Goal: Task Accomplishment & Management: Manage account settings

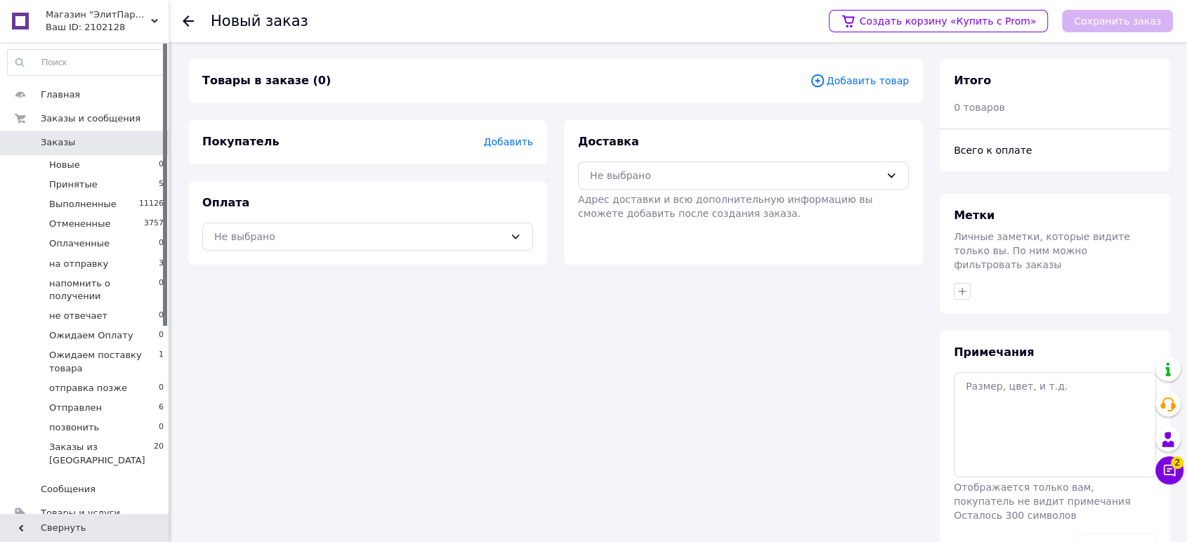
click at [881, 77] on span "Добавить товар" at bounding box center [859, 80] width 99 height 15
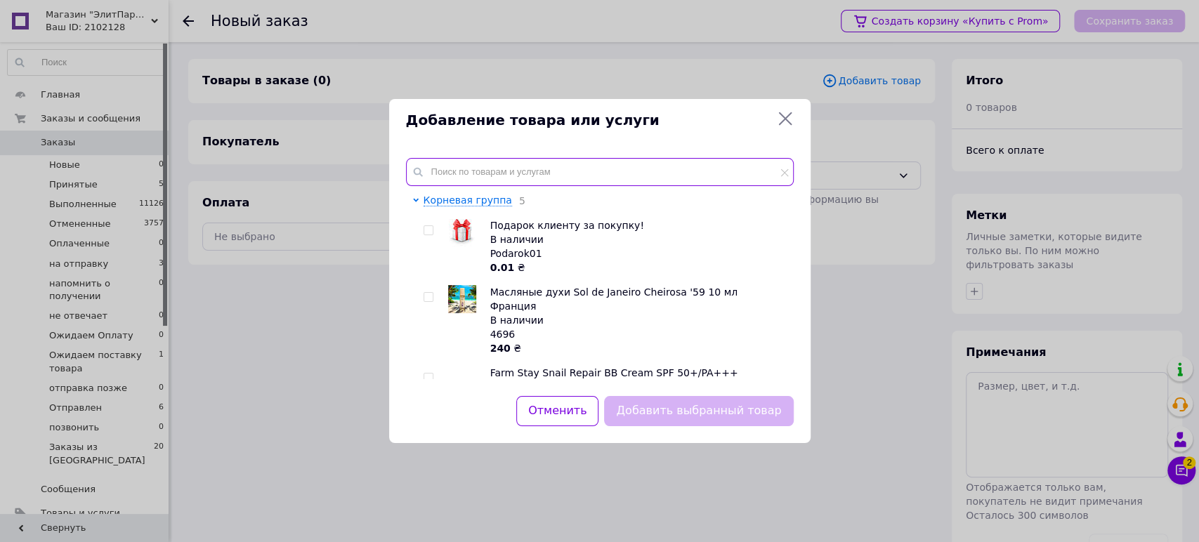
click at [516, 183] on input "text" at bounding box center [600, 172] width 388 height 28
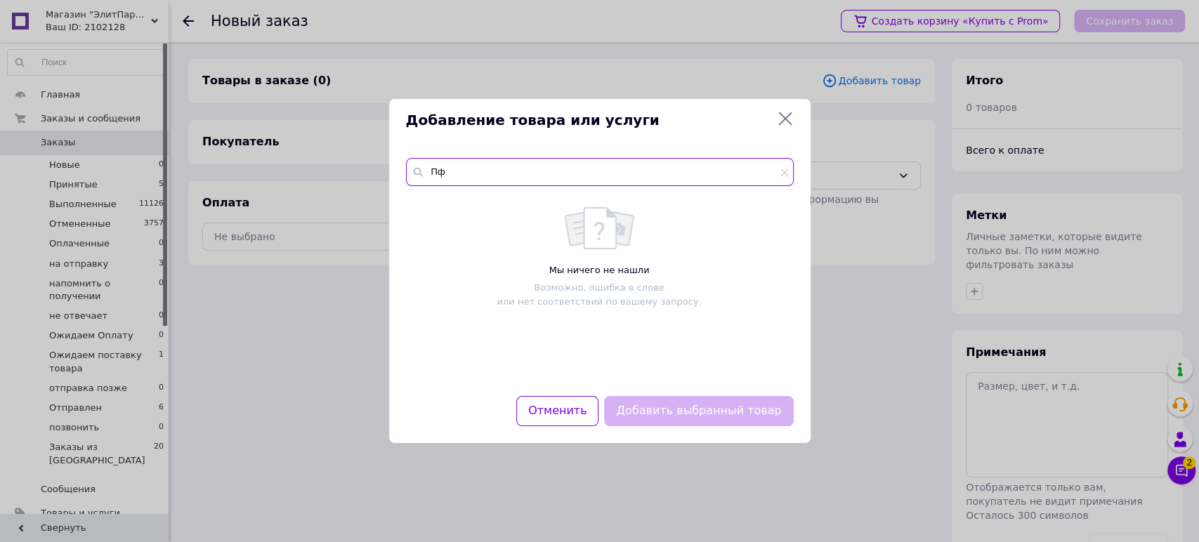
type input "П"
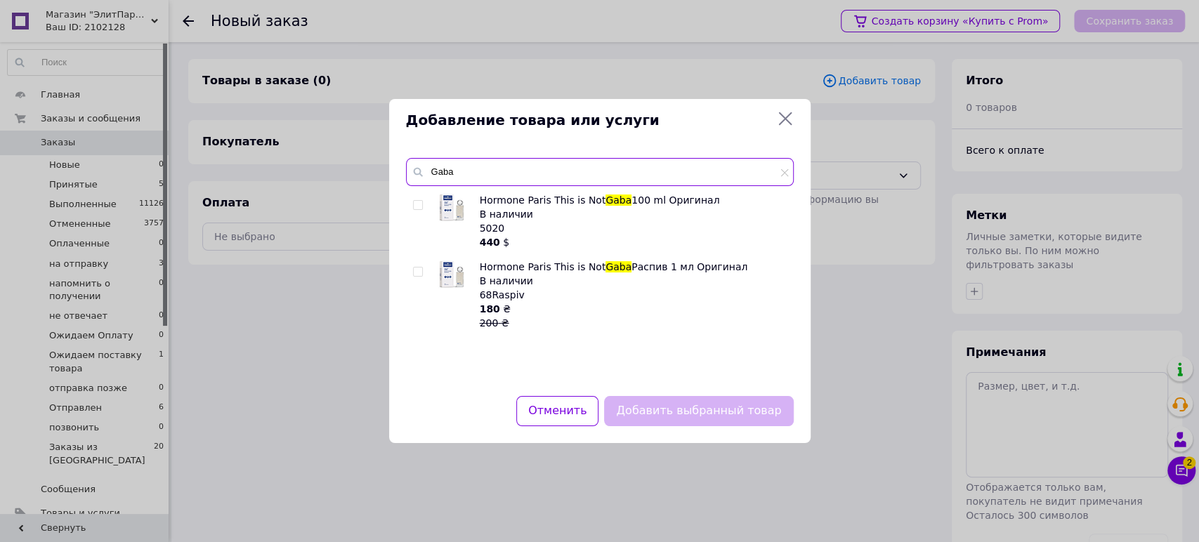
type input "Gaba"
click at [413, 266] on div at bounding box center [420, 295] width 14 height 70
click at [421, 268] on input "checkbox" at bounding box center [417, 272] width 9 height 9
checkbox input "true"
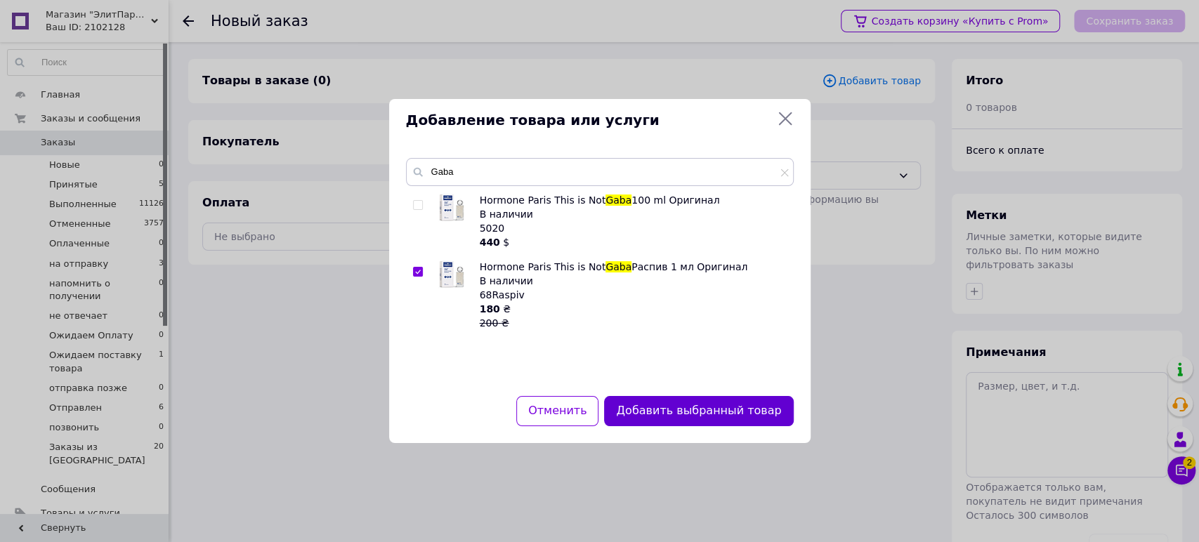
click at [660, 418] on button "Добавить выбранный товар" at bounding box center [698, 411] width 189 height 30
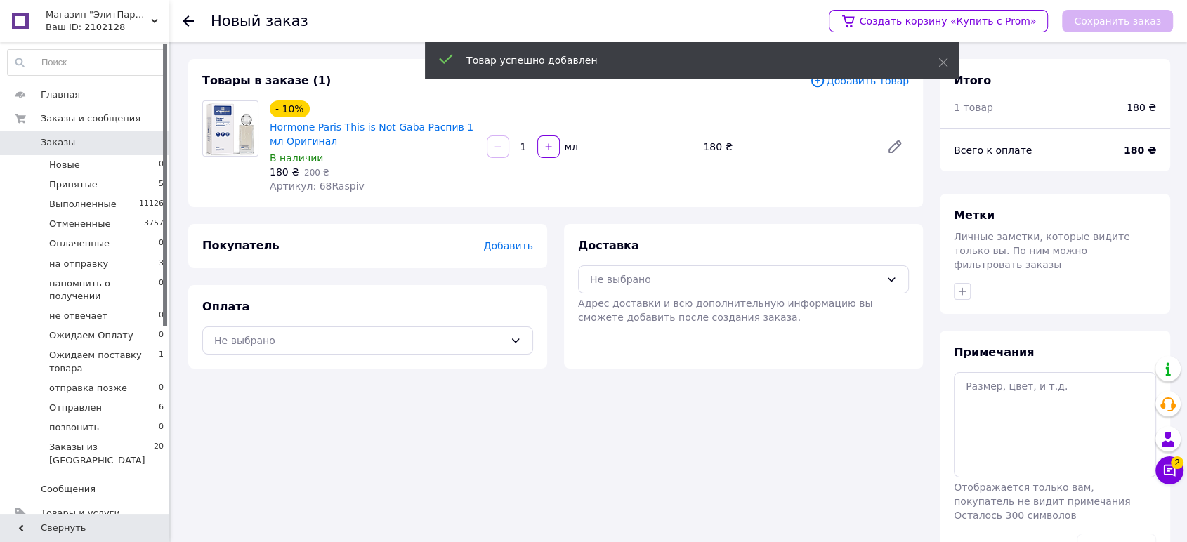
click at [531, 150] on input "1" at bounding box center [523, 147] width 22 height 11
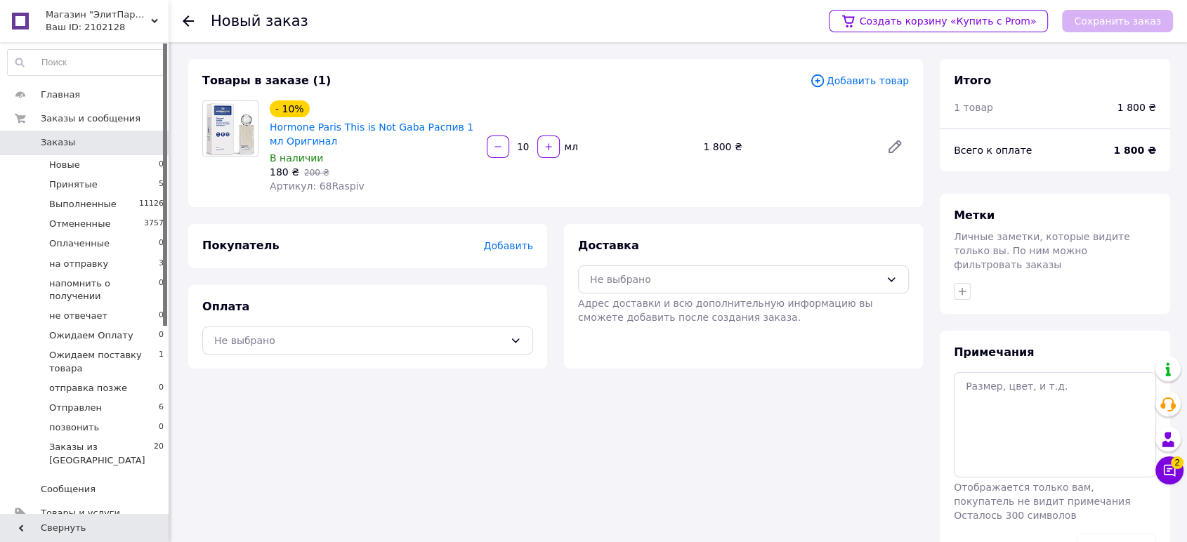
type input "10"
click at [623, 178] on div "- 10% Hormone Paris This is Not Gaba Распив 1 мл Оригинал В наличии 180 ₴   200…" at bounding box center [589, 147] width 651 height 98
click at [518, 241] on span "Добавить" at bounding box center [508, 245] width 49 height 11
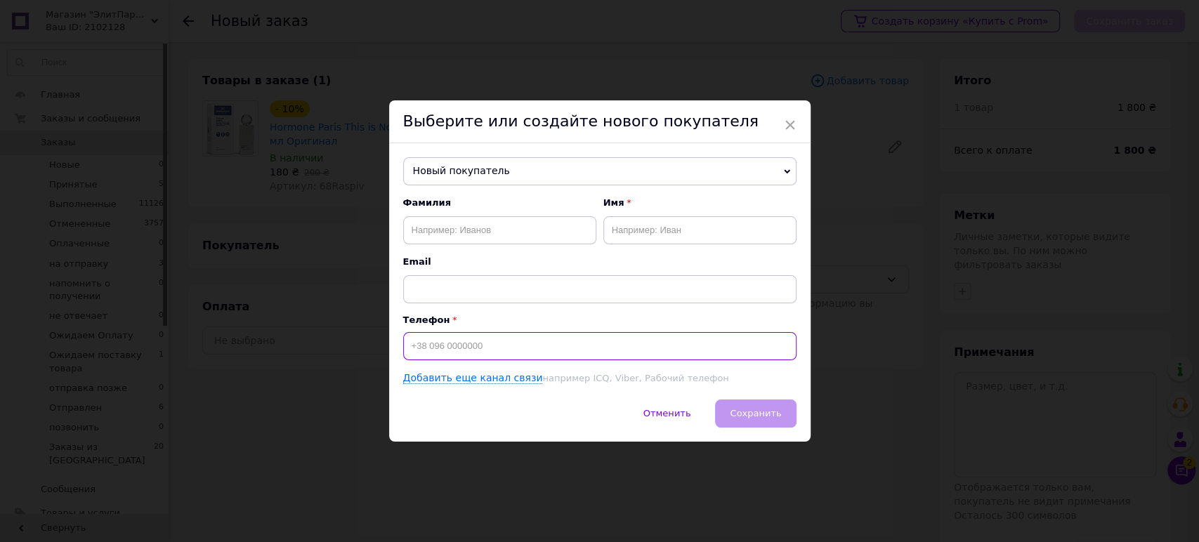
click at [476, 351] on input at bounding box center [599, 346] width 393 height 28
paste input "[PHONE_NUMBER]"
type input "[PHONE_NUMBER]"
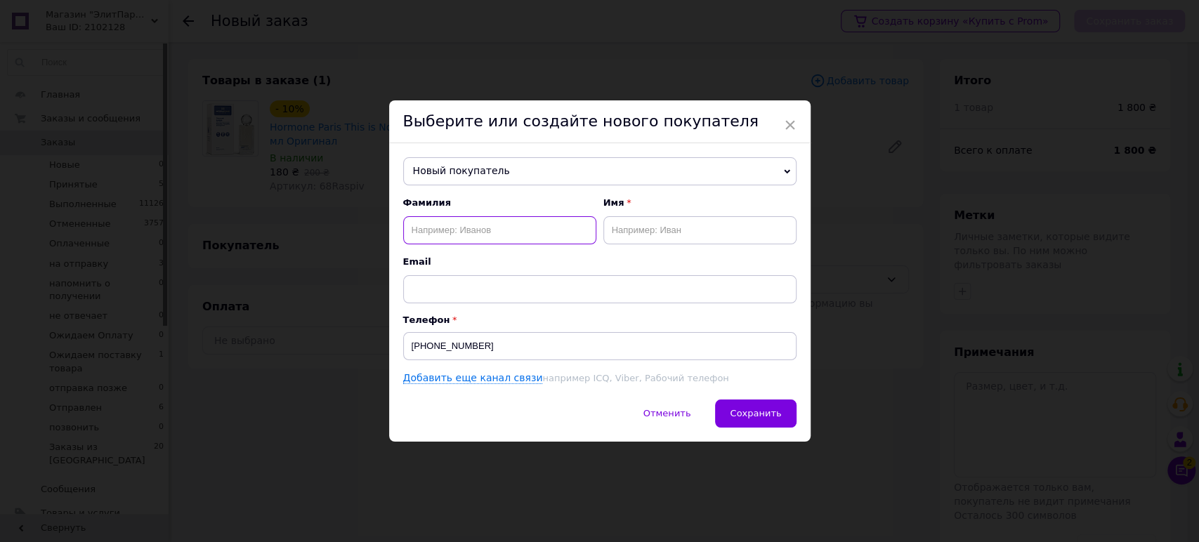
click at [553, 221] on input "text" at bounding box center [499, 230] width 193 height 28
paste input "Король"
type input "Король"
click at [709, 240] on input "text" at bounding box center [700, 230] width 193 height 28
paste input "Ольга"
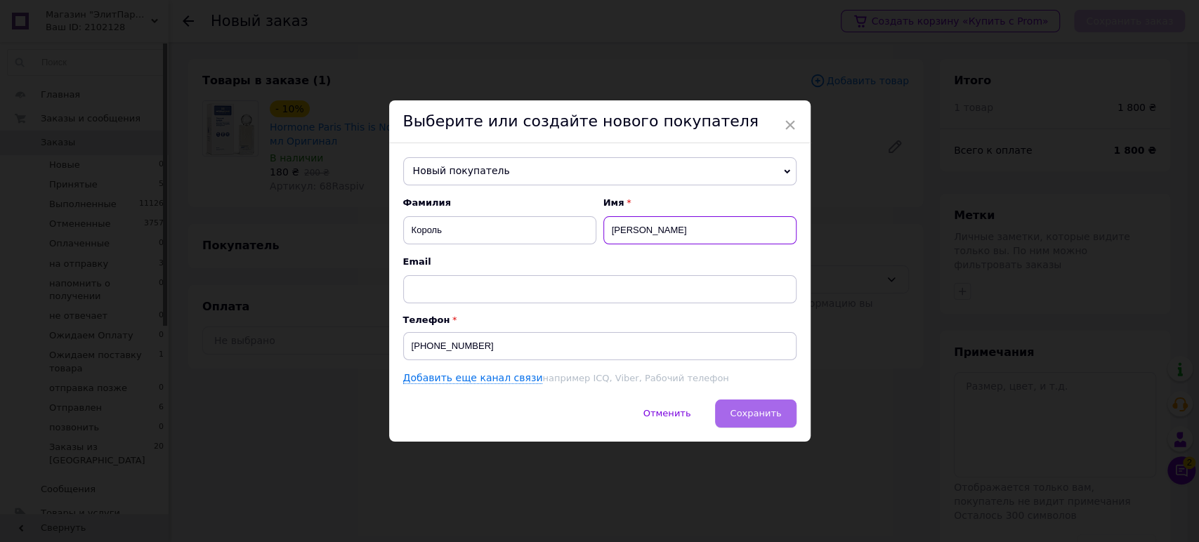
type input "Ольга"
click at [776, 409] on span "Сохранить" at bounding box center [755, 413] width 51 height 11
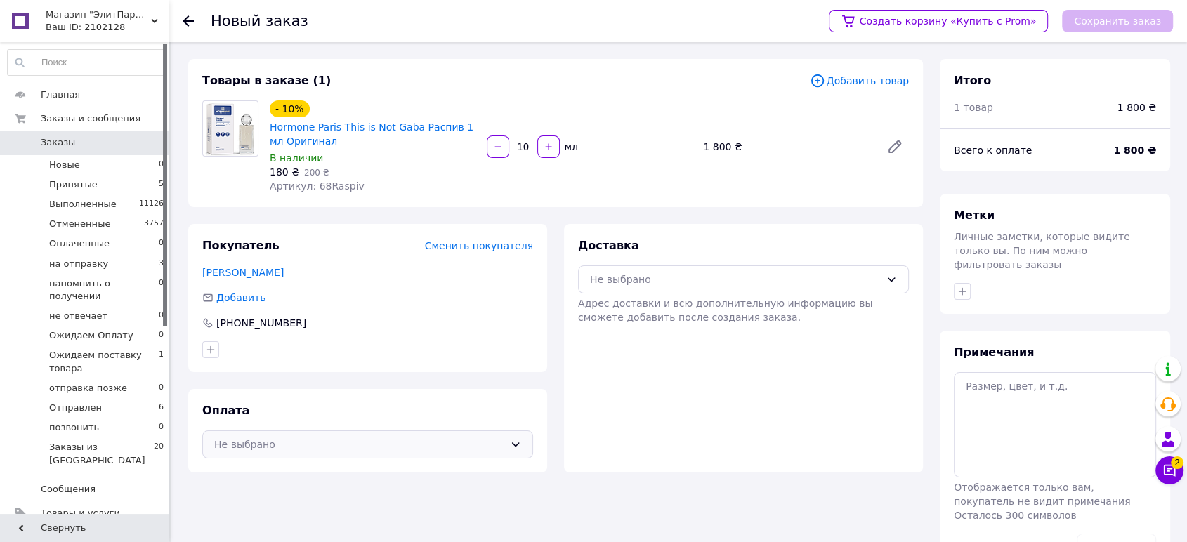
click at [400, 453] on div "Не выбрано" at bounding box center [367, 445] width 331 height 28
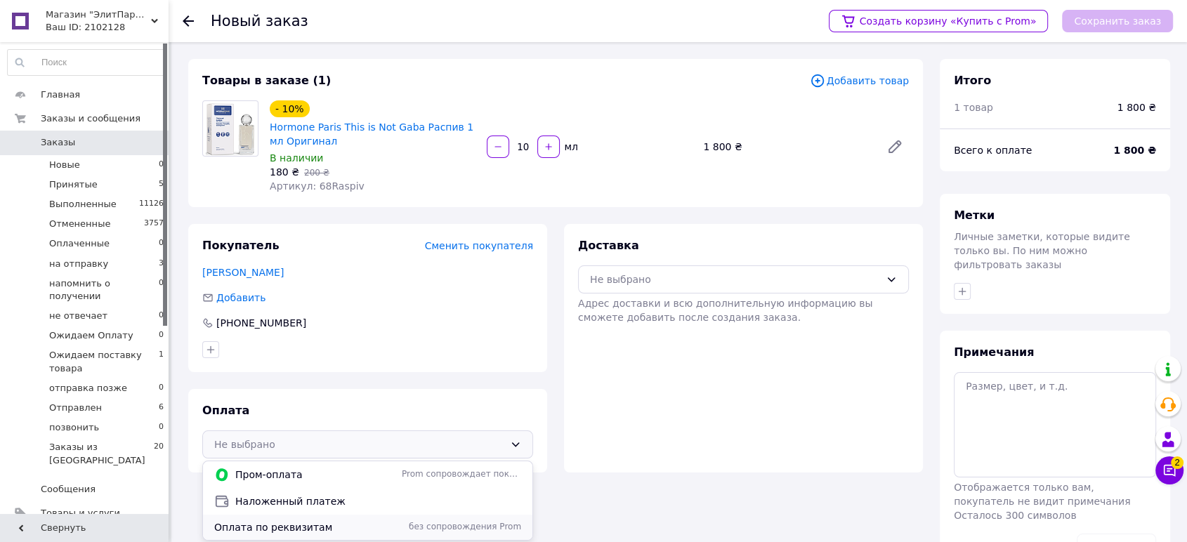
click at [365, 533] on span "Оплата по реквизитам" at bounding box center [305, 528] width 182 height 14
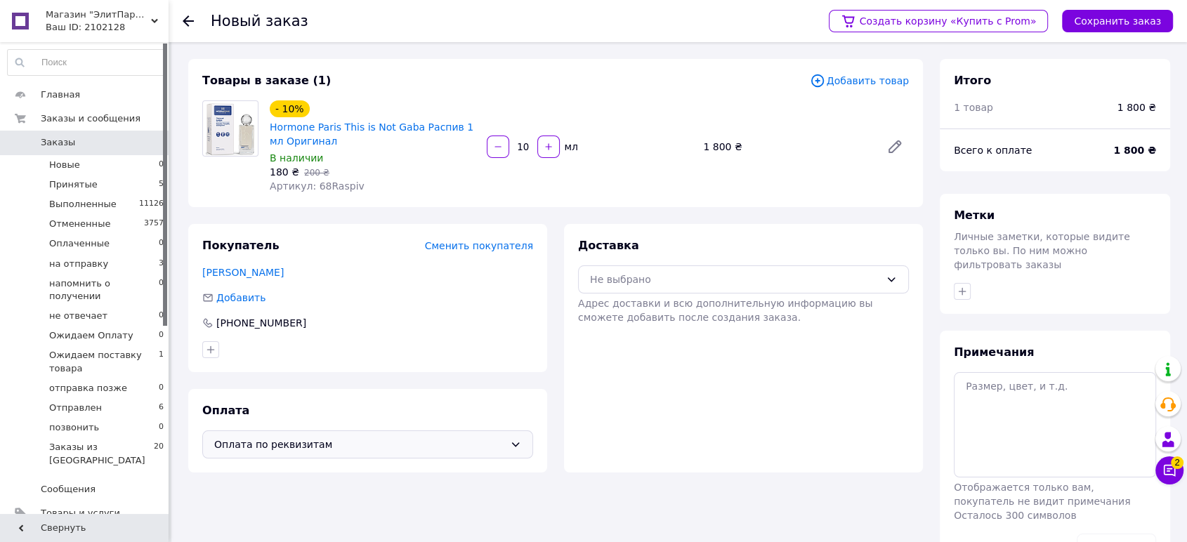
click at [741, 254] on div "Доставка Не выбрано Адрес доставки и всю дополнительную информацию вы сможете д…" at bounding box center [743, 281] width 331 height 86
click at [713, 292] on div "Не выбрано" at bounding box center [743, 280] width 331 height 28
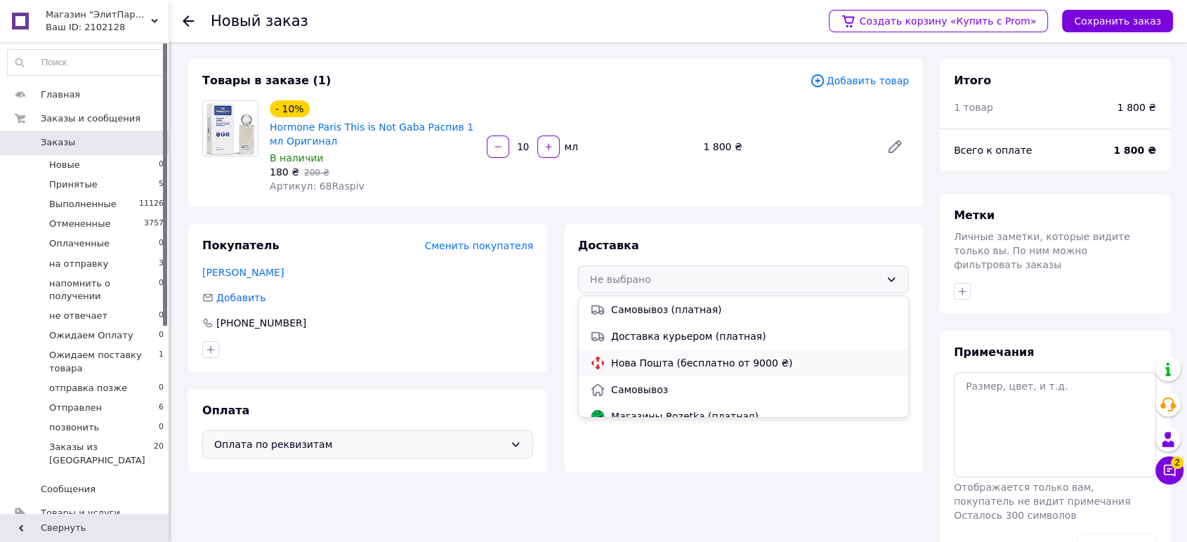
click at [680, 367] on span "Нова Пошта (бесплатно от 9000 ₴)" at bounding box center [754, 363] width 286 height 14
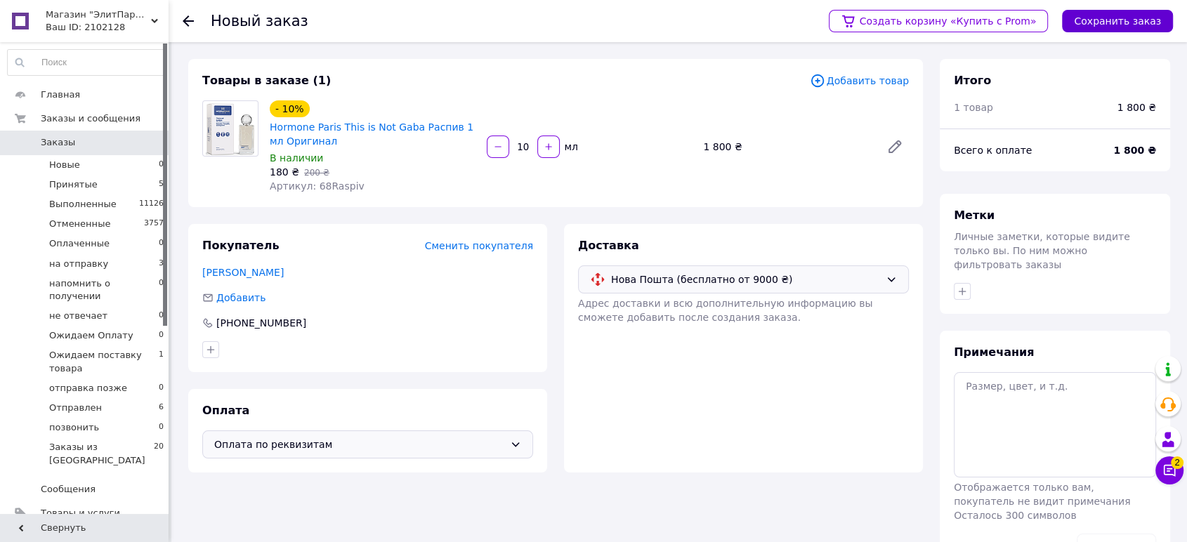
click at [1114, 15] on button "Сохранить заказ" at bounding box center [1117, 21] width 111 height 22
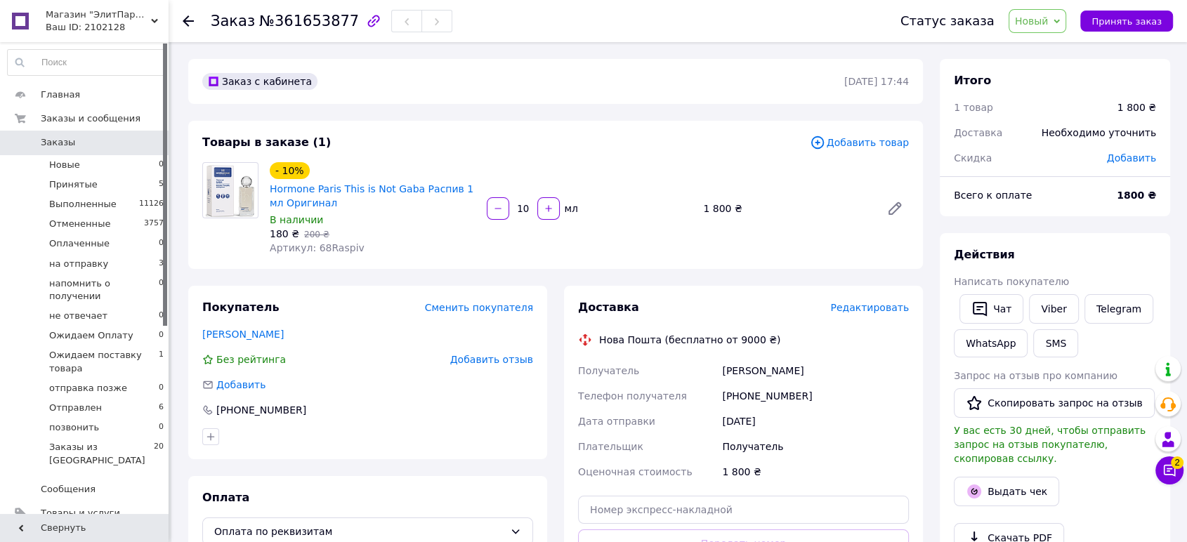
click at [887, 300] on div "Доставка Редактировать" at bounding box center [743, 308] width 331 height 16
click at [888, 304] on span "Редактировать" at bounding box center [869, 307] width 79 height 11
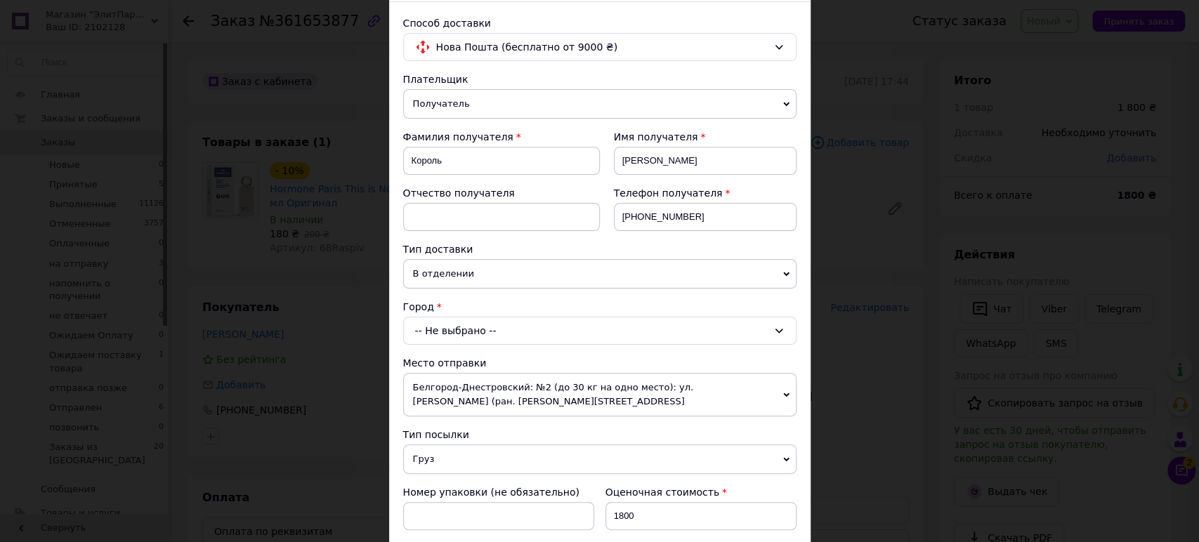
scroll to position [156, 0]
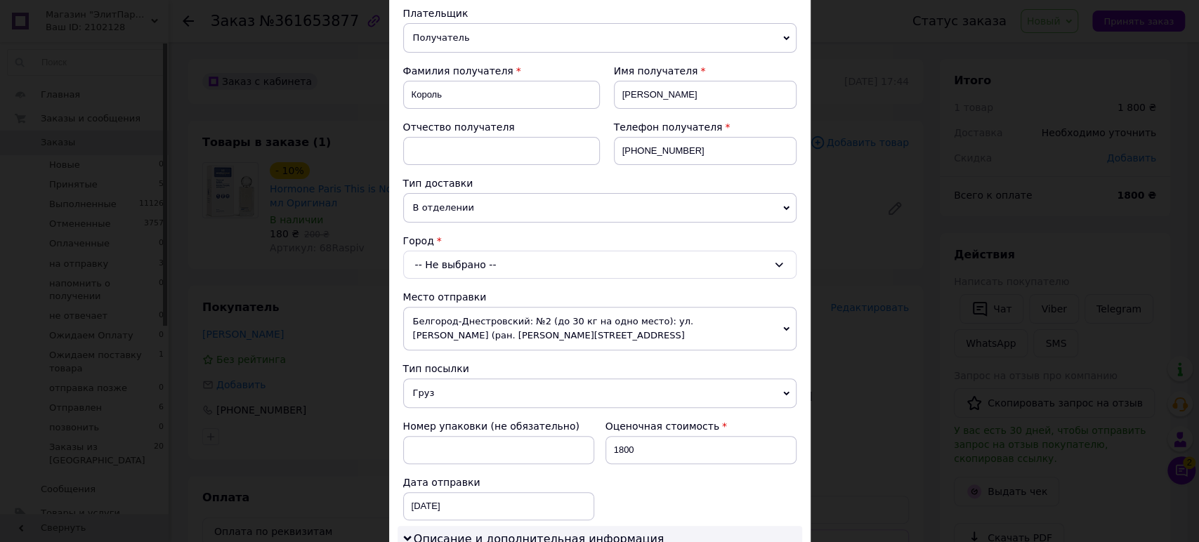
click at [462, 259] on div "-- Не выбрано --" at bounding box center [599, 265] width 393 height 28
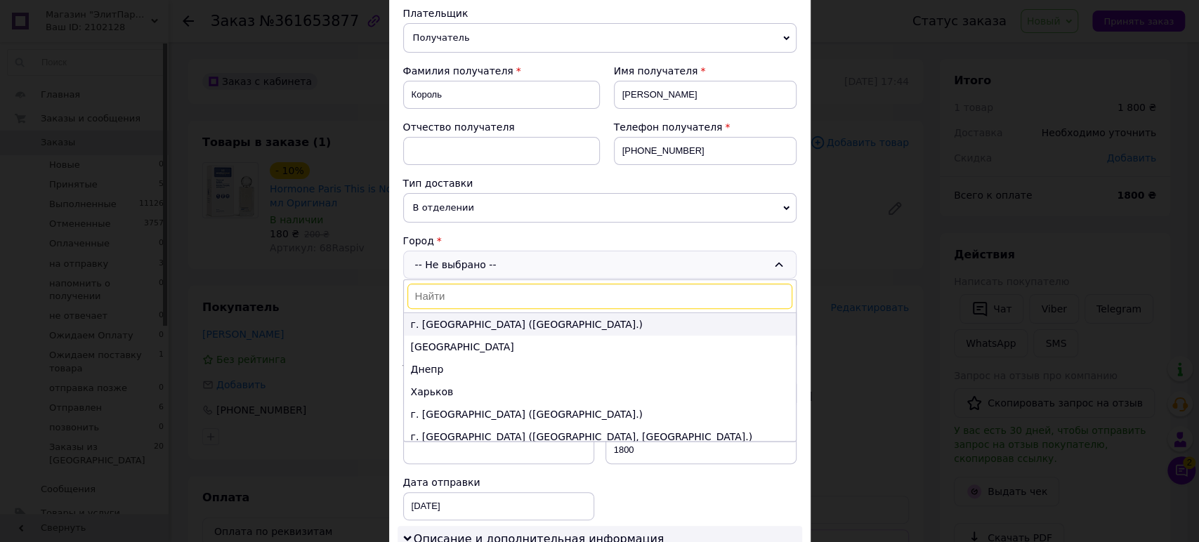
click at [454, 325] on li "г. Киев (Киевская обл.)" at bounding box center [600, 324] width 392 height 22
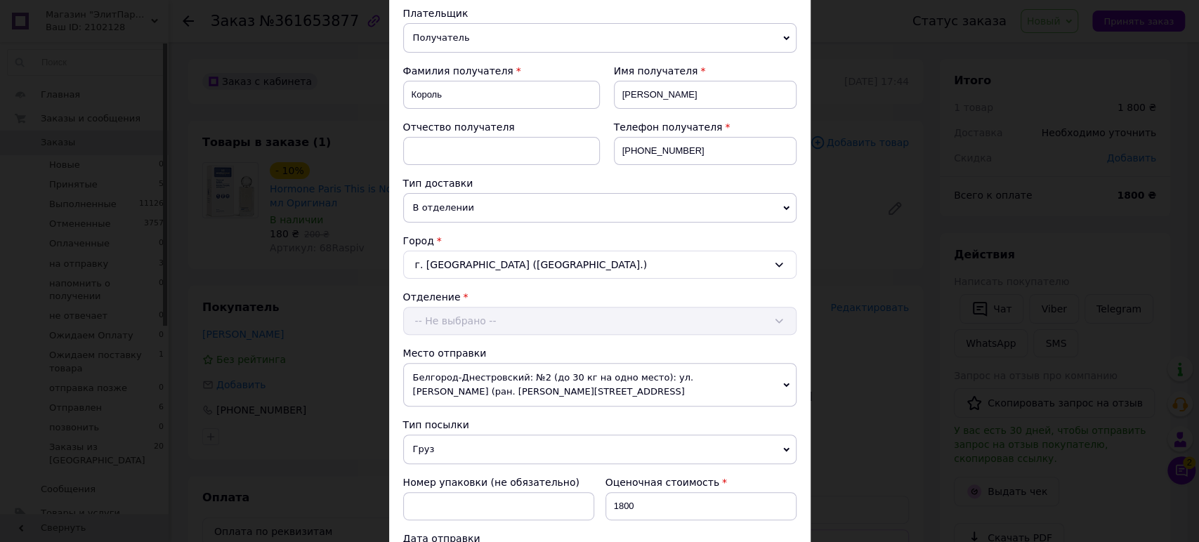
scroll to position [312, 0]
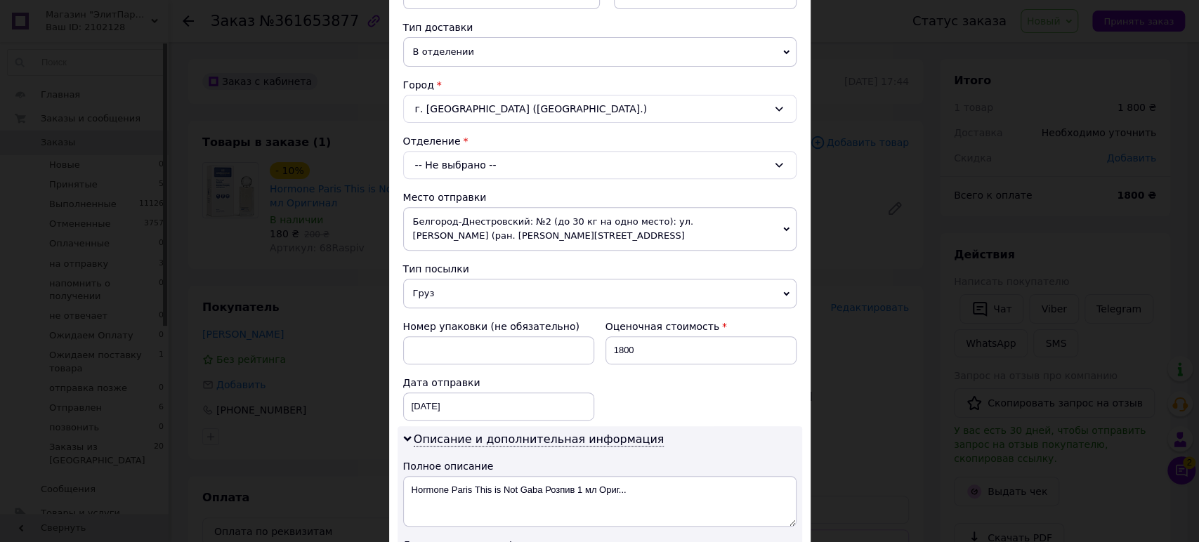
click at [469, 169] on div "-- Не выбрано --" at bounding box center [599, 165] width 393 height 28
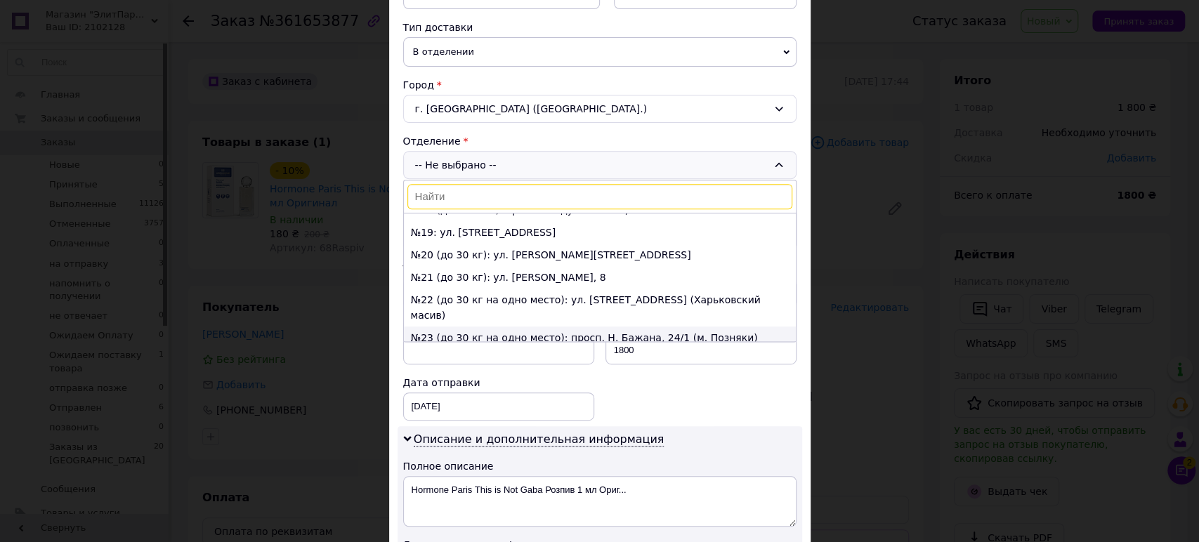
scroll to position [468, 0]
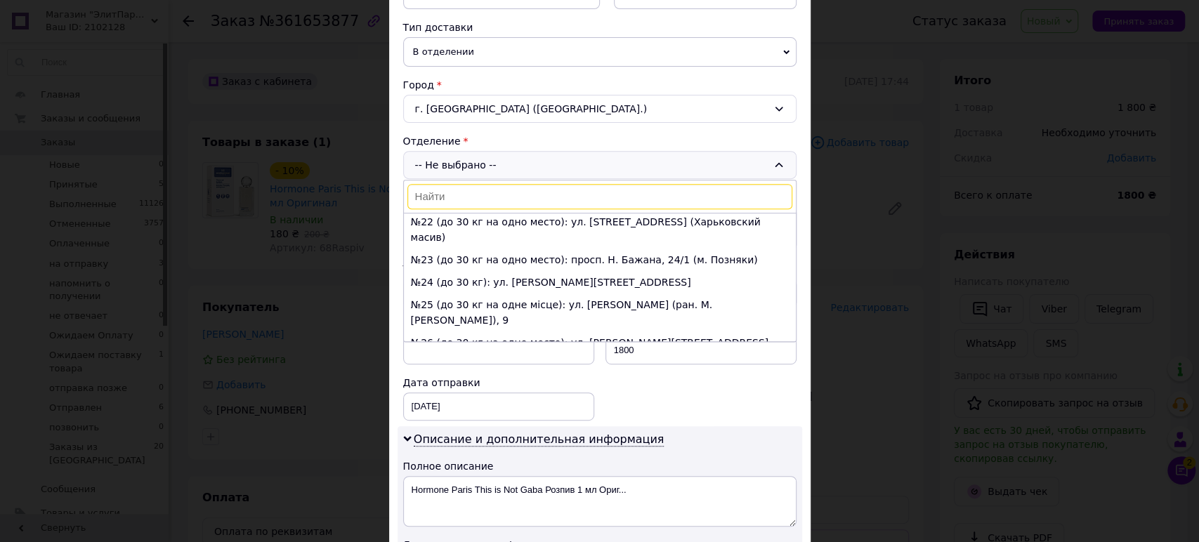
click at [452, 354] on li "№27 (до 30 кг на одно место): просп. Василия Порика, 13в (Виноградар)" at bounding box center [600, 373] width 392 height 38
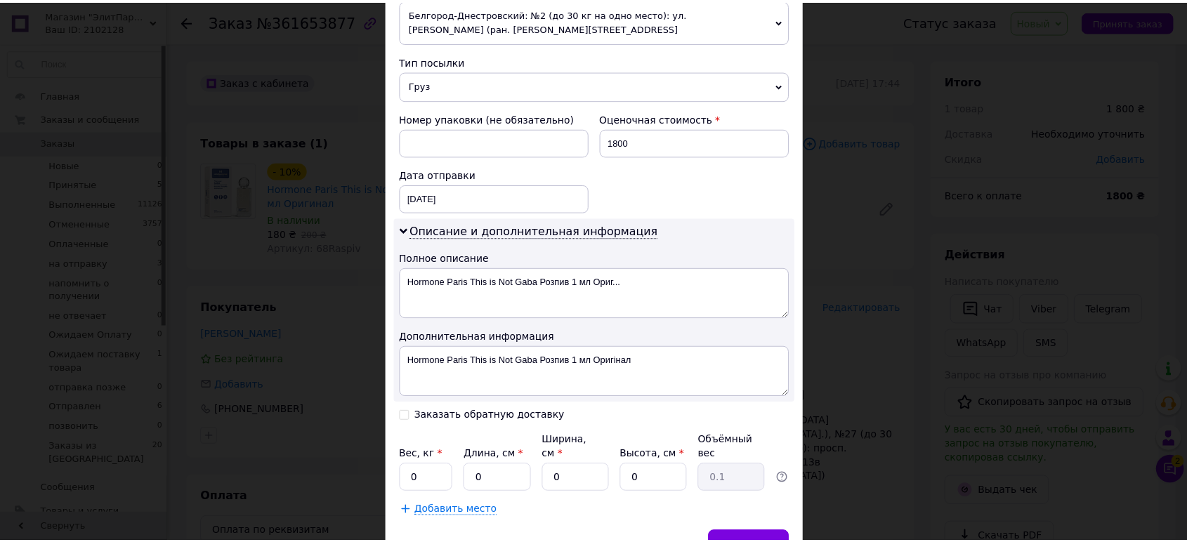
scroll to position [546, 0]
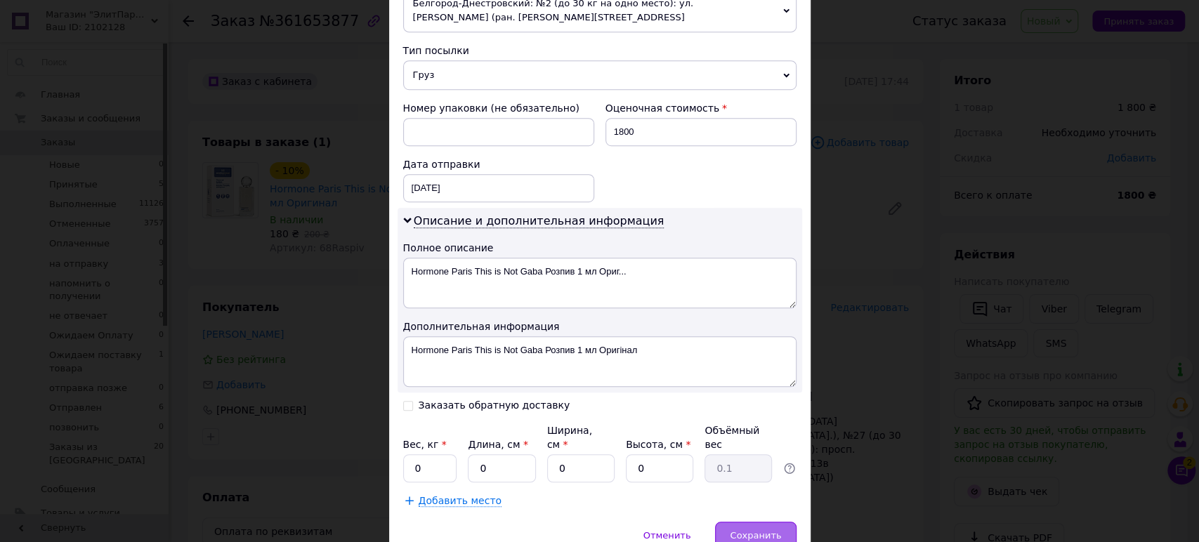
click at [747, 530] on span "Сохранить" at bounding box center [755, 535] width 51 height 11
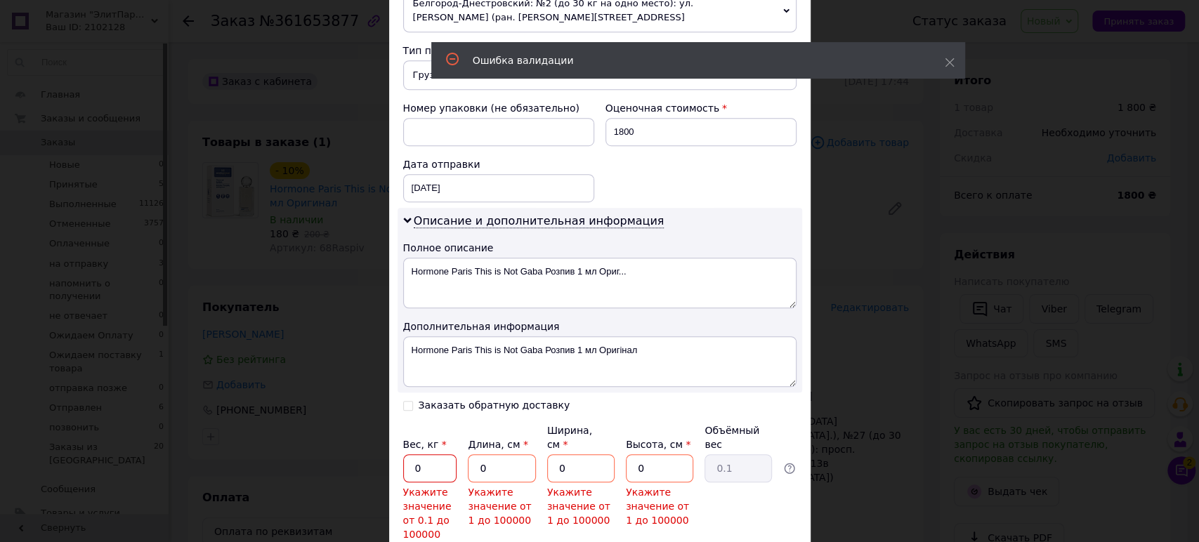
drag, startPoint x: 446, startPoint y: 438, endPoint x: 402, endPoint y: 438, distance: 44.3
click at [403, 455] on input "0" at bounding box center [430, 469] width 54 height 28
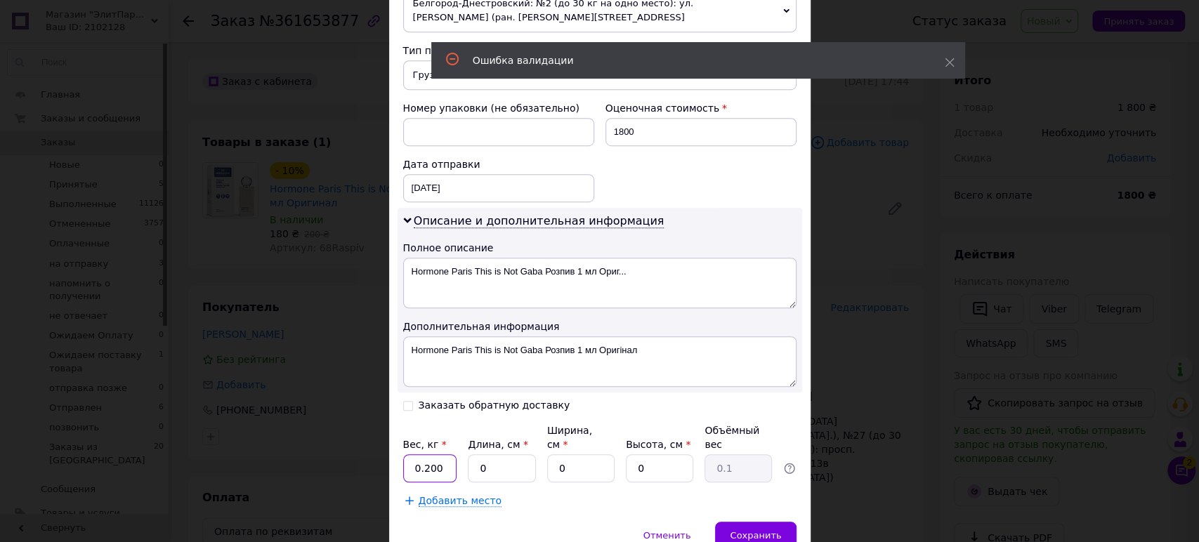
type input "0.200"
click at [497, 455] on input "0" at bounding box center [501, 469] width 67 height 28
type input "0"
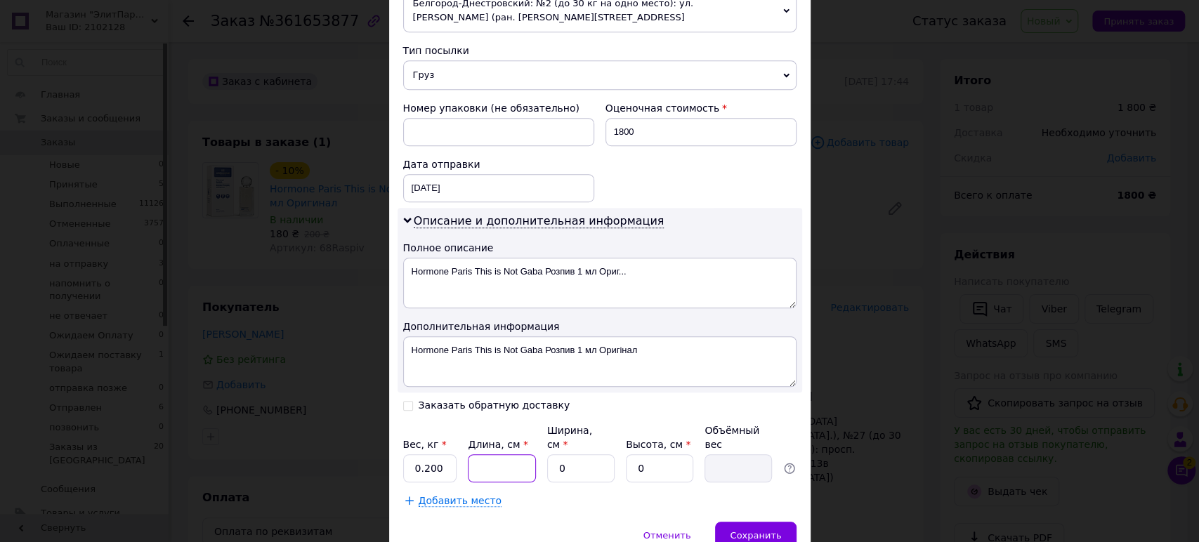
type input "1"
type input "0.1"
type input "12"
type input "10"
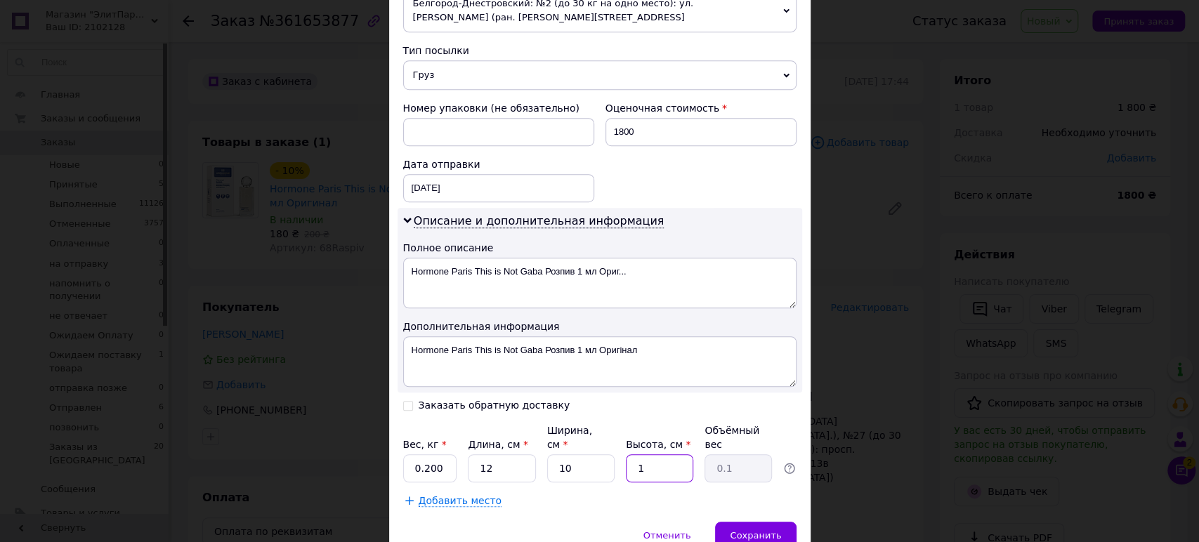
type input "0.3"
type input "10"
click at [755, 522] on div "Сохранить" at bounding box center [755, 536] width 81 height 28
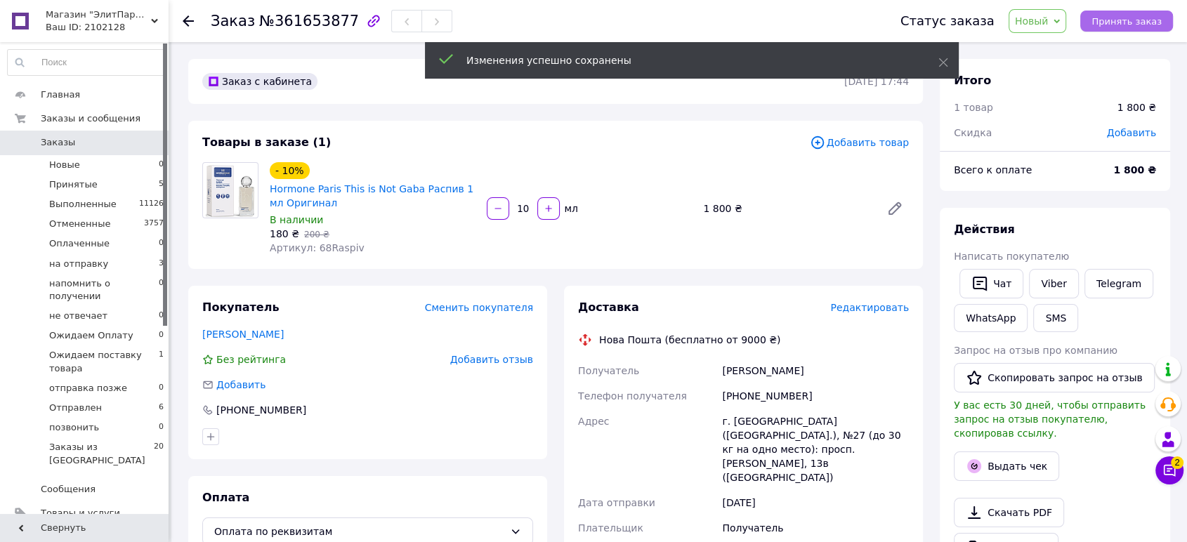
click at [1130, 21] on span "Принять заказ" at bounding box center [1127, 21] width 70 height 11
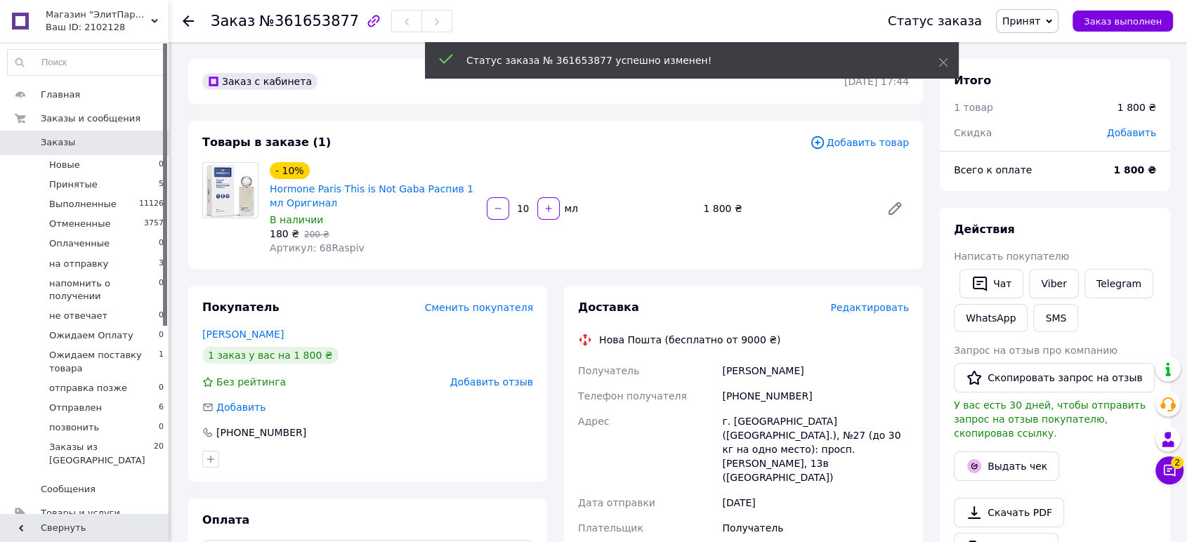
click at [1053, 19] on icon at bounding box center [1049, 21] width 6 height 6
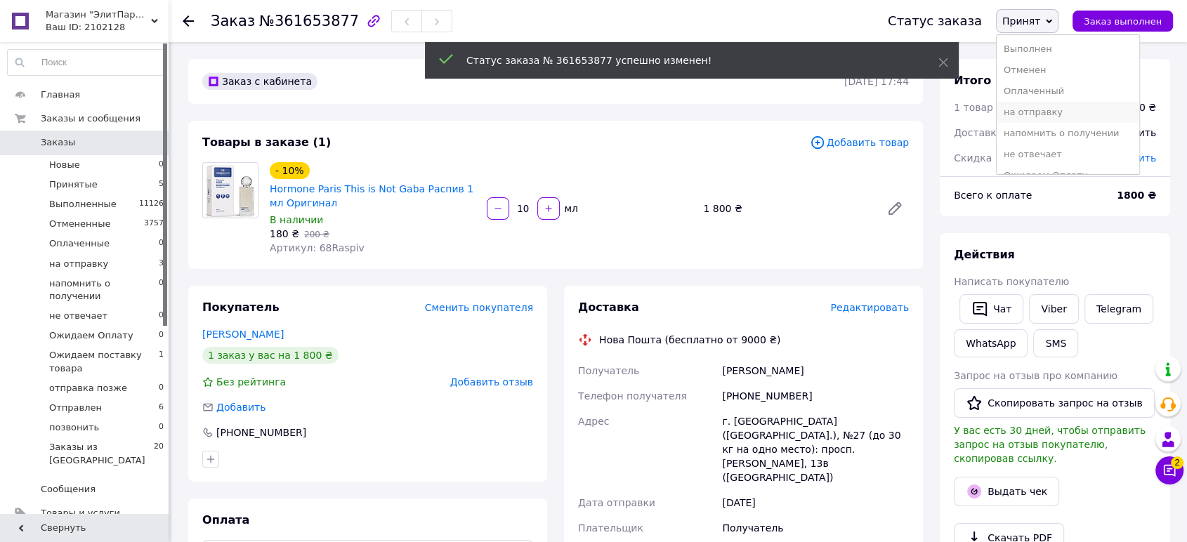
click at [1048, 119] on li "на отправку" at bounding box center [1068, 112] width 143 height 21
click at [1132, 162] on span "Добавить" at bounding box center [1131, 157] width 49 height 11
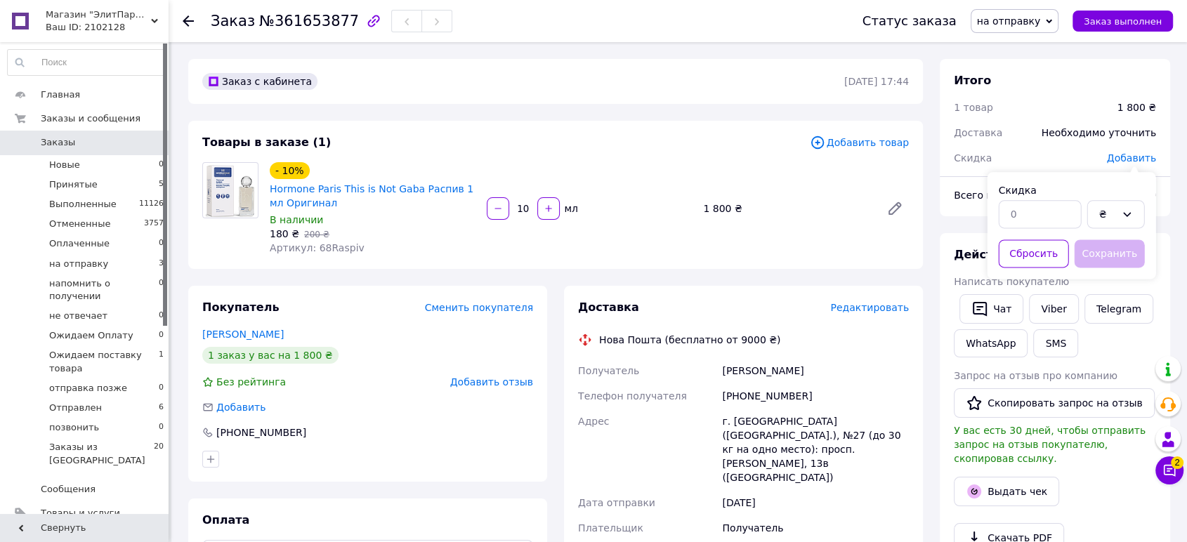
click at [1029, 229] on div at bounding box center [1040, 214] width 89 height 34
click at [1034, 201] on input "text" at bounding box center [1040, 214] width 83 height 28
type input "50"
click at [1120, 258] on button "Сохранить" at bounding box center [1110, 254] width 70 height 28
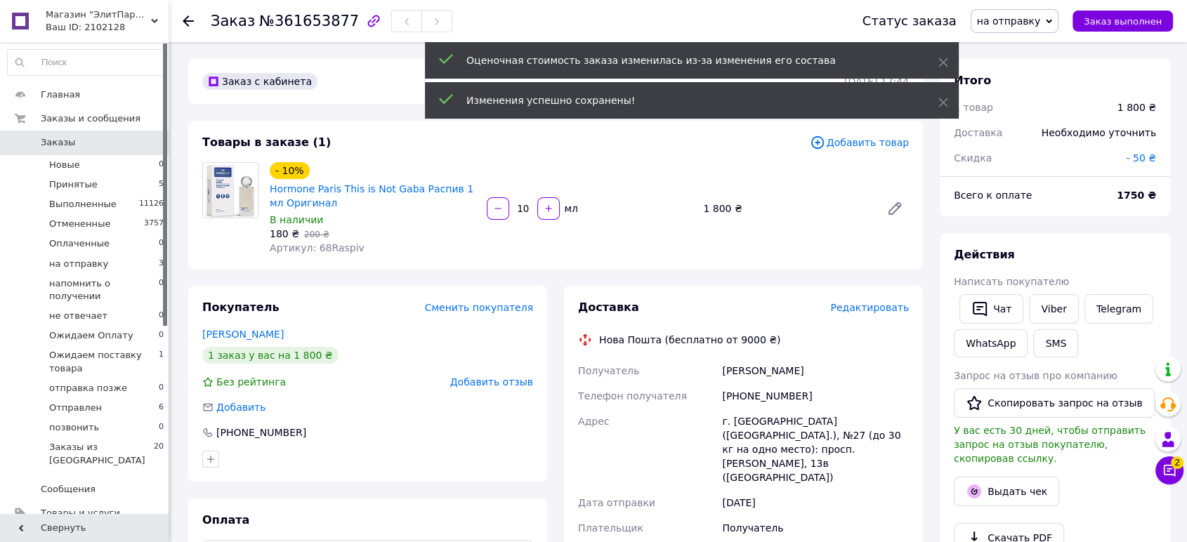
scroll to position [156, 0]
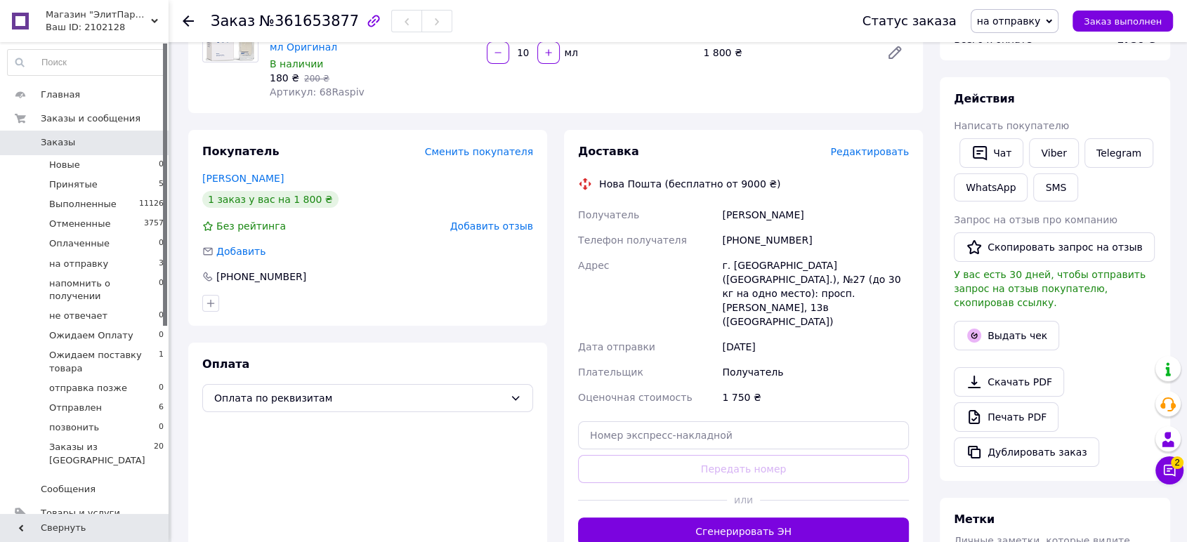
click at [804, 486] on div at bounding box center [834, 500] width 149 height 34
click at [804, 518] on button "Сгенерировать ЭН" at bounding box center [743, 532] width 331 height 28
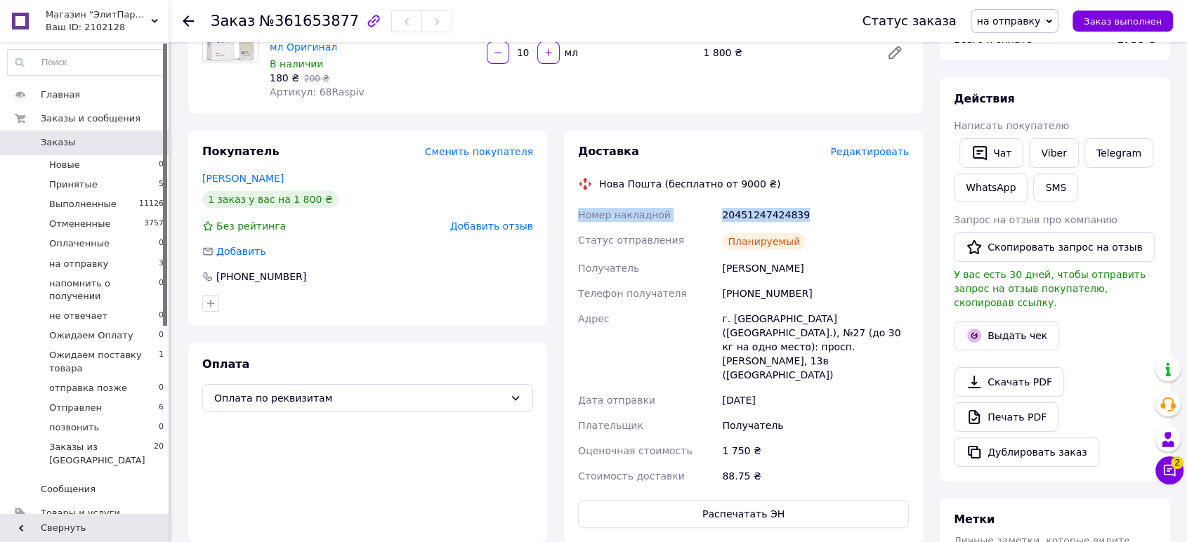
drag, startPoint x: 771, startPoint y: 217, endPoint x: 574, endPoint y: 212, distance: 196.8
click at [574, 212] on div "Доставка Редактировать Нова Пошта (бесплатно от 9000 ₴) Номер накладной 2045124…" at bounding box center [743, 336] width 359 height 412
copy div "Номер накладной 20451247424839"
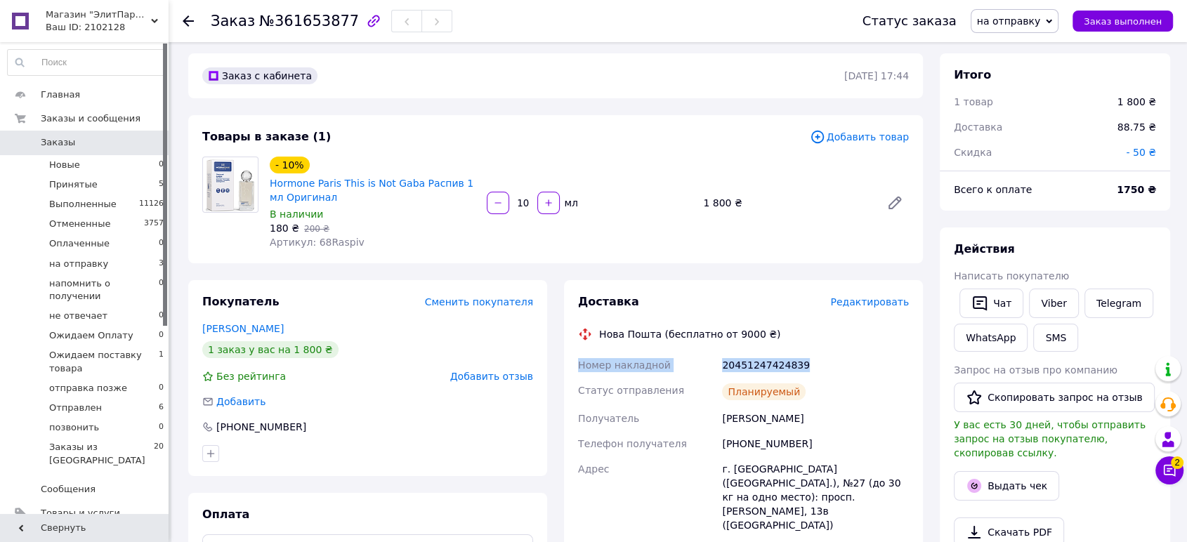
scroll to position [0, 0]
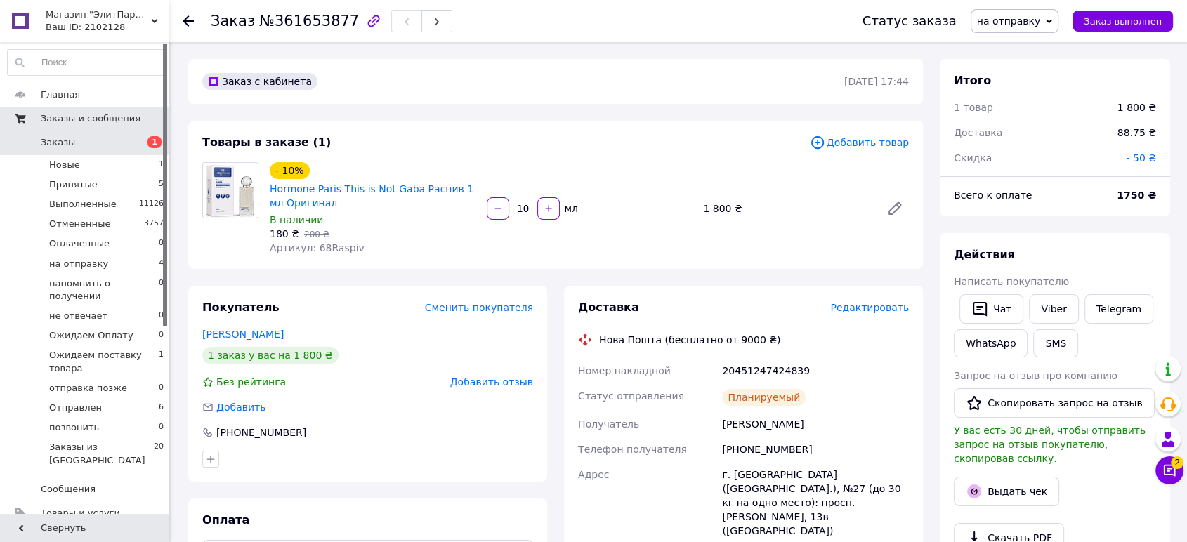
click at [91, 117] on span "Заказы и сообщения" at bounding box center [91, 118] width 100 height 13
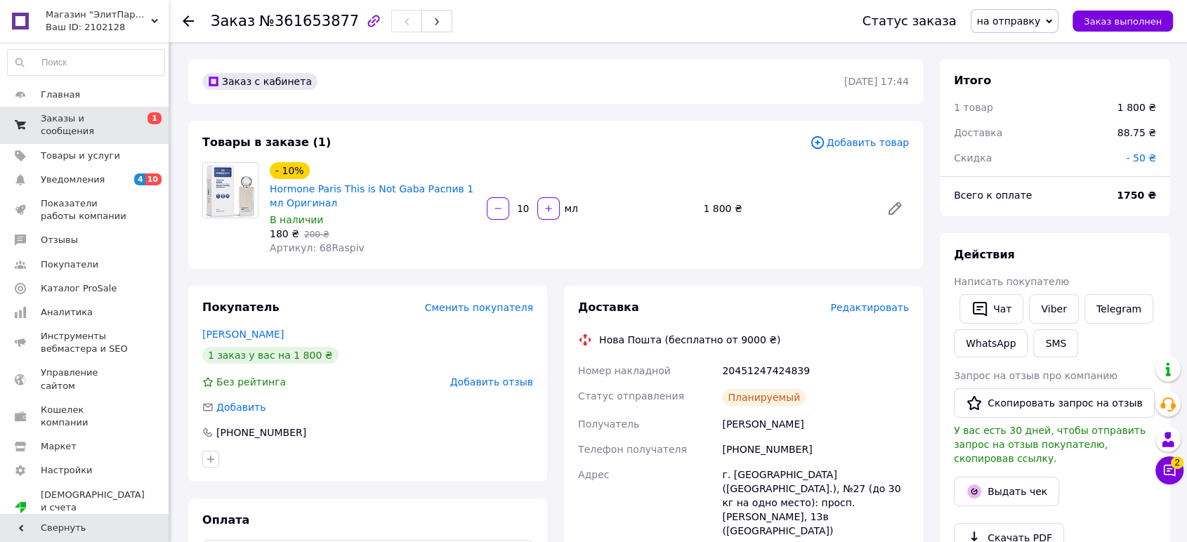
click at [91, 117] on span "Заказы и сообщения" at bounding box center [85, 124] width 89 height 25
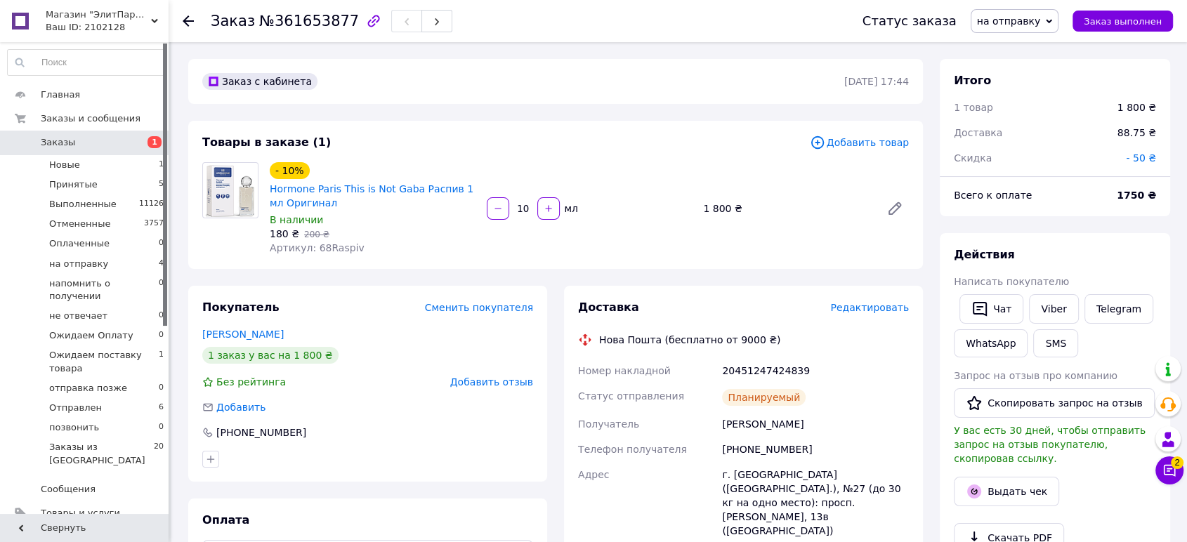
click at [58, 139] on span "Заказы" at bounding box center [58, 142] width 34 height 13
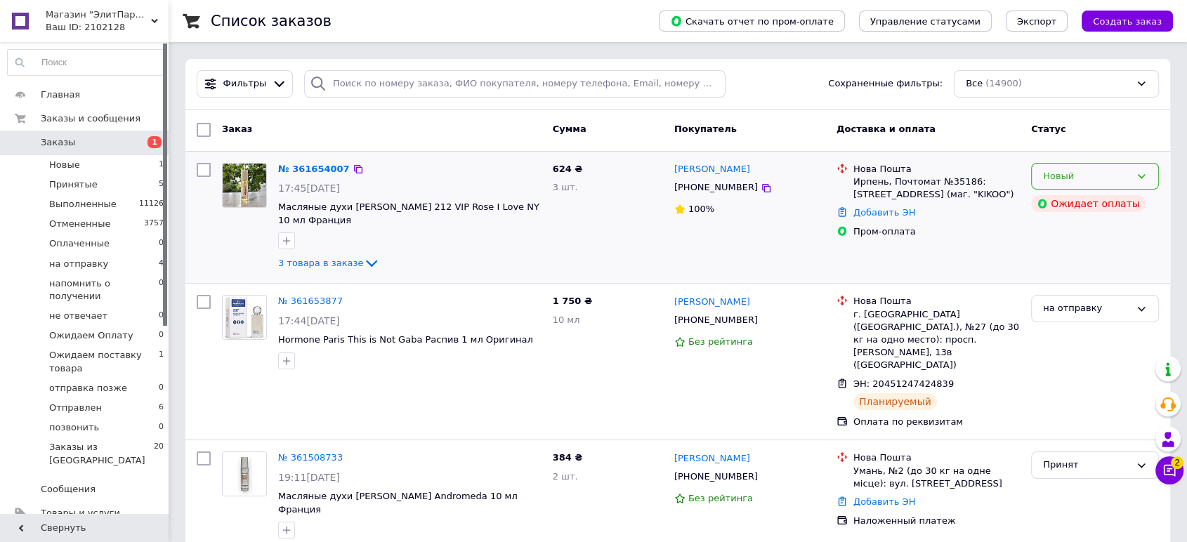
click at [1067, 175] on div "Новый" at bounding box center [1086, 176] width 87 height 15
click at [1064, 197] on li "Принят" at bounding box center [1095, 206] width 126 height 26
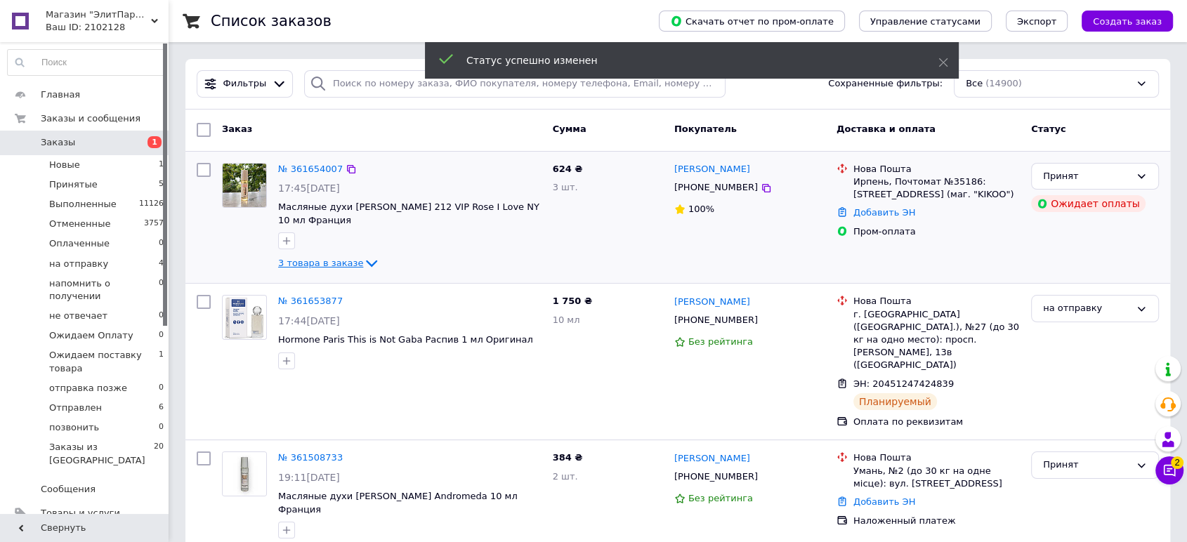
click at [363, 256] on icon at bounding box center [371, 263] width 17 height 17
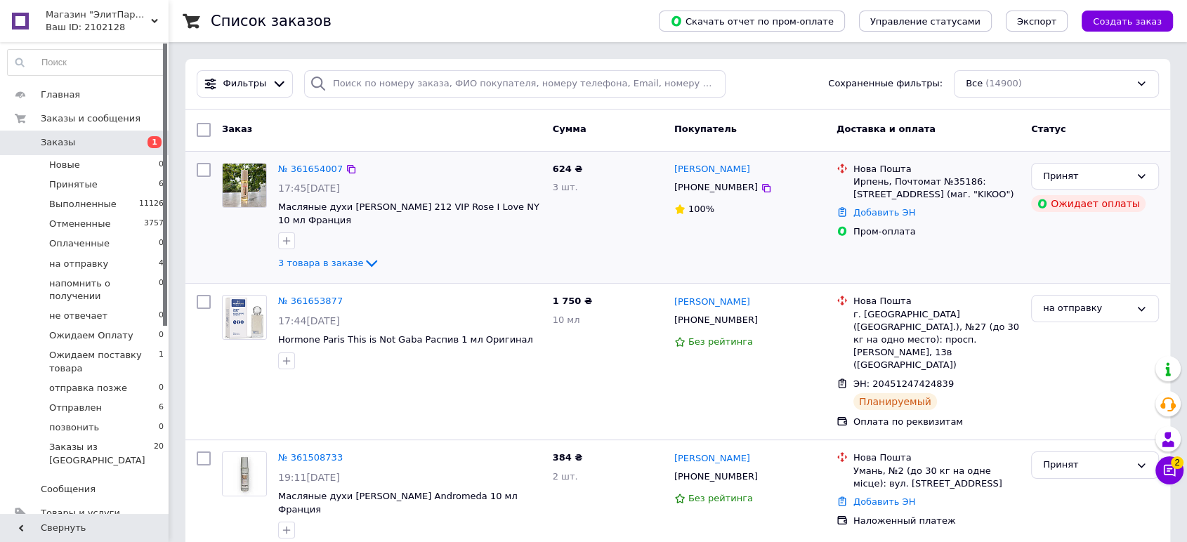
click at [522, 224] on span "Масляные духи [PERSON_NAME] 212 VIP Rose I Love NY 10 мл Франция" at bounding box center [409, 214] width 263 height 26
